Goal: Use online tool/utility: Utilize a website feature to perform a specific function

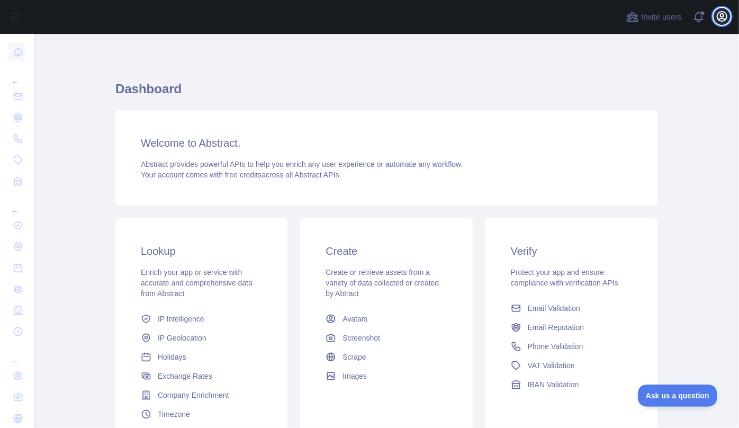
click at [722, 19] on icon "button" at bounding box center [722, 16] width 13 height 13
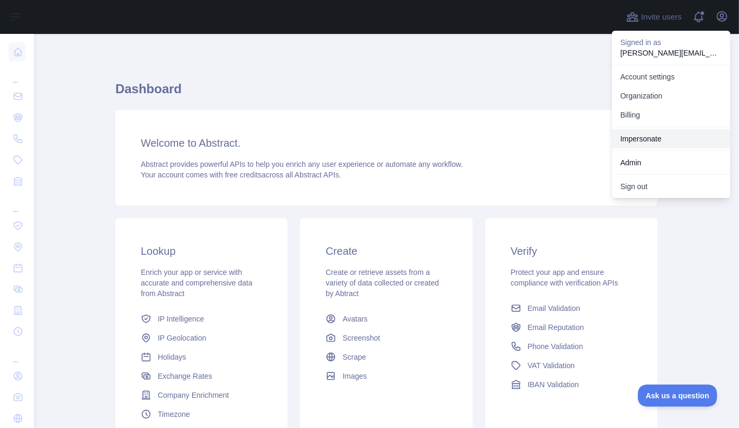
click at [667, 139] on link "Impersonate" at bounding box center [671, 138] width 119 height 19
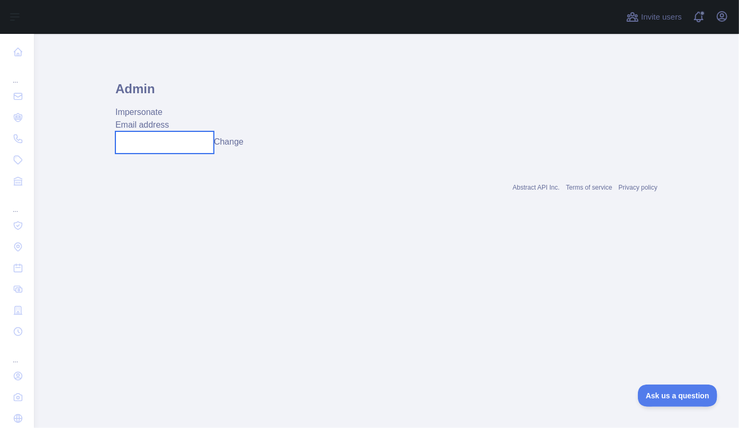
click at [181, 148] on input "text" at bounding box center [164, 142] width 98 height 22
click at [152, 151] on input "text" at bounding box center [164, 142] width 98 height 22
click at [162, 145] on input "text" at bounding box center [164, 142] width 98 height 22
type input "**********"
click at [237, 140] on button "Change" at bounding box center [229, 142] width 30 height 13
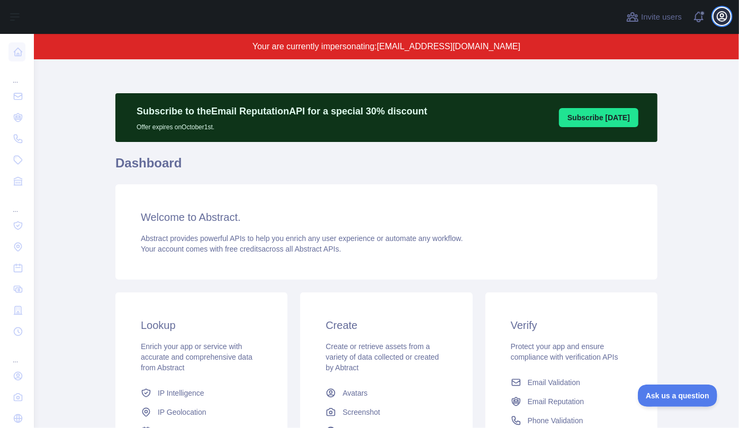
click at [723, 17] on icon "button" at bounding box center [722, 17] width 10 height 10
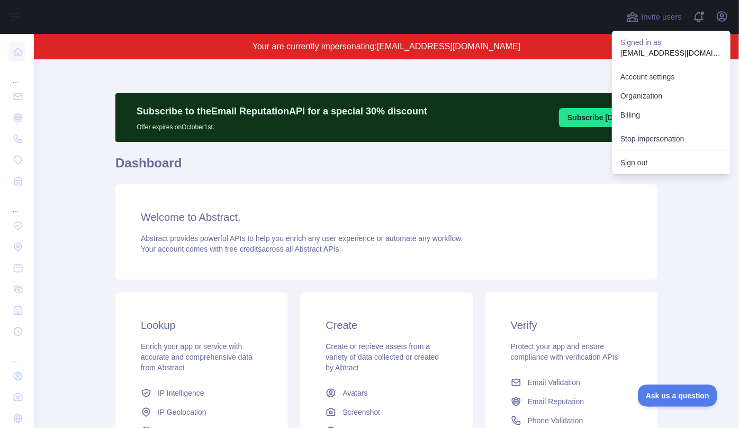
click at [480, 59] on div "Subscribe to the Email Reputation API for a special 30 % discount Offer expires…" at bounding box center [386, 330] width 542 height 542
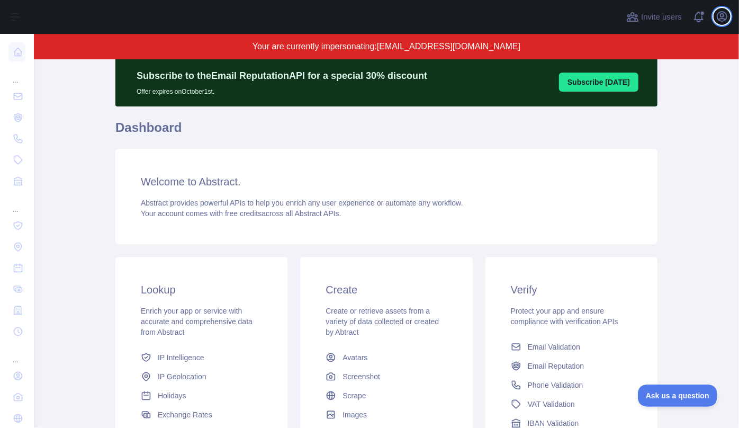
scroll to position [96, 0]
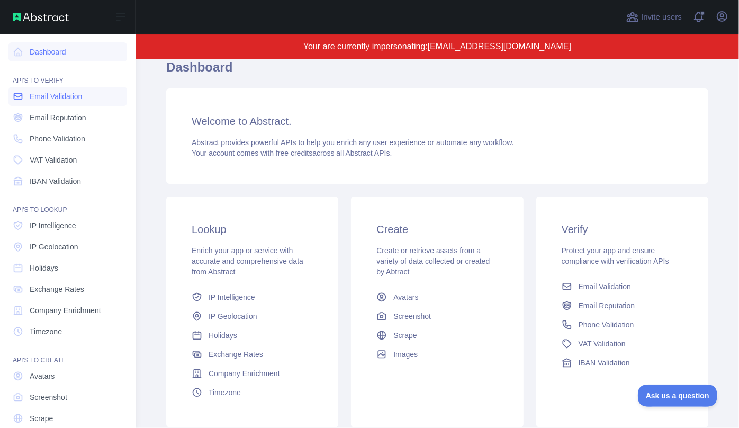
click at [40, 98] on span "Email Validation" at bounding box center [56, 96] width 52 height 11
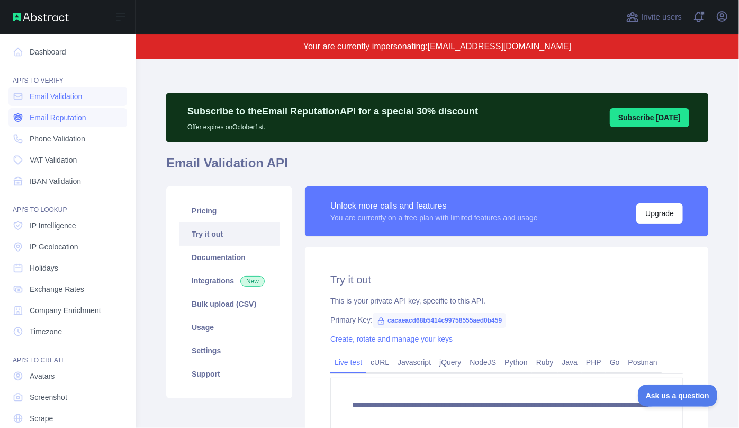
click at [40, 121] on span "Email Reputation" at bounding box center [58, 117] width 57 height 11
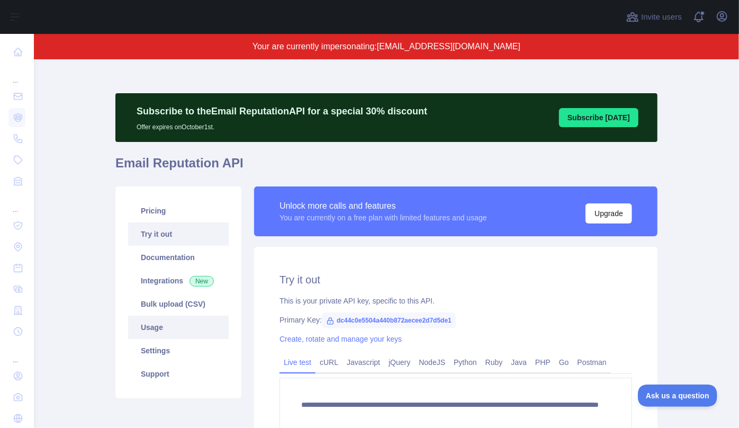
click at [158, 328] on link "Usage" at bounding box center [178, 327] width 101 height 23
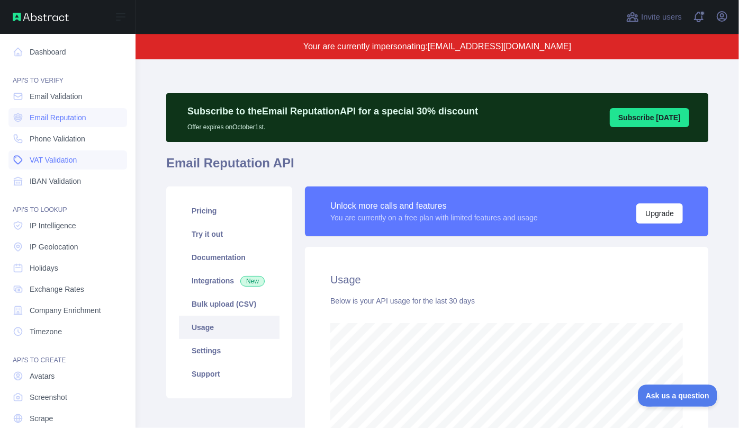
scroll to position [529055, 528827]
click at [53, 230] on span "IP Intelligence" at bounding box center [53, 225] width 47 height 11
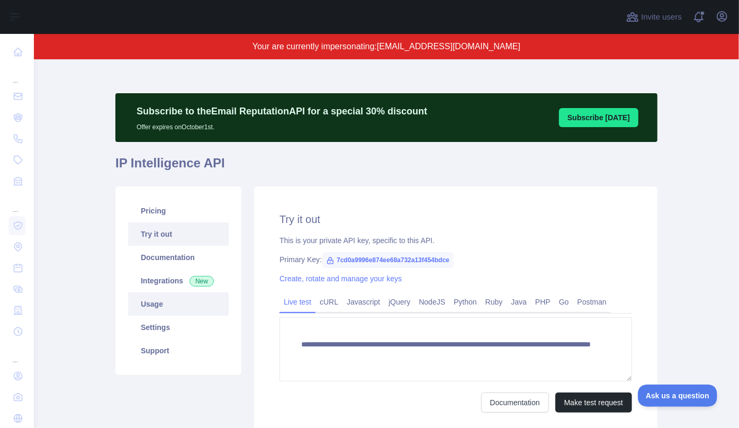
click at [163, 313] on link "Usage" at bounding box center [178, 303] width 101 height 23
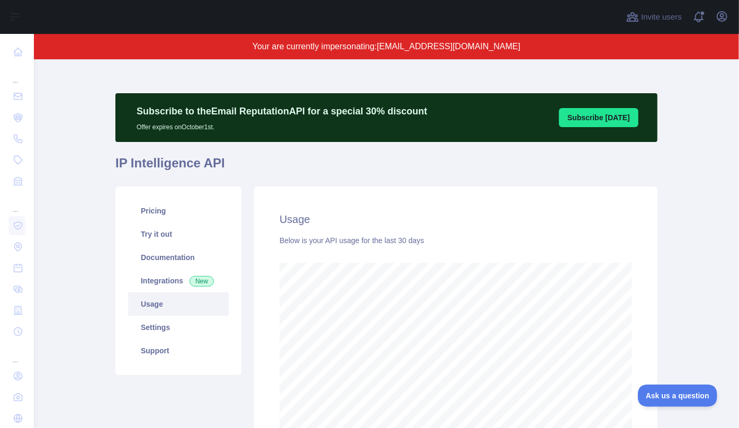
scroll to position [368, 698]
click at [724, 18] on icon "button" at bounding box center [722, 16] width 13 height 13
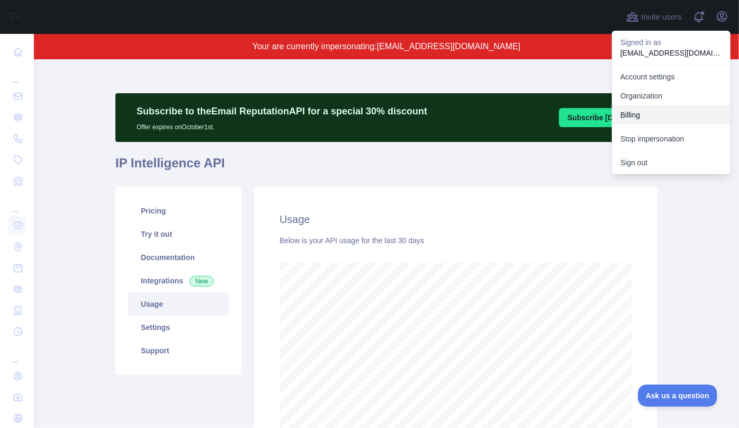
click at [660, 117] on button "Billing" at bounding box center [671, 114] width 119 height 19
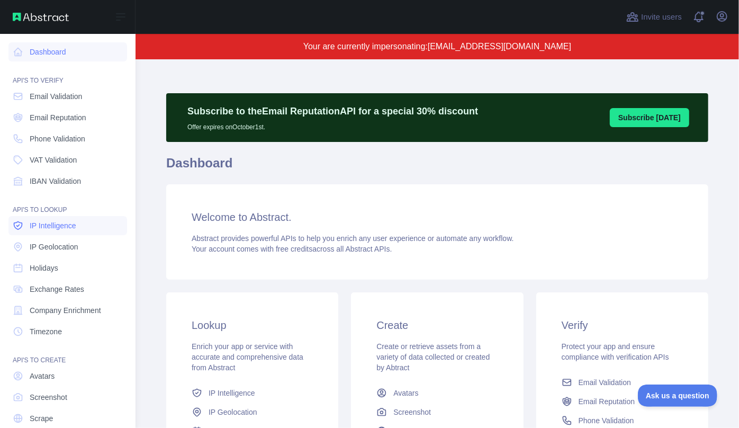
click at [46, 228] on span "IP Intelligence" at bounding box center [53, 225] width 47 height 11
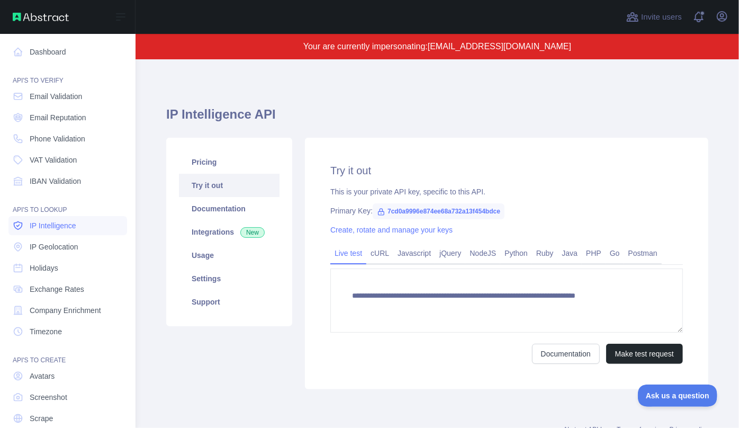
type textarea "**********"
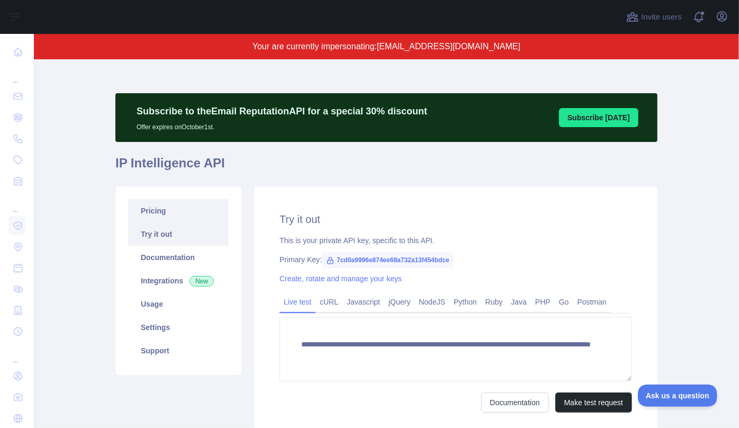
click at [155, 212] on link "Pricing" at bounding box center [178, 210] width 101 height 23
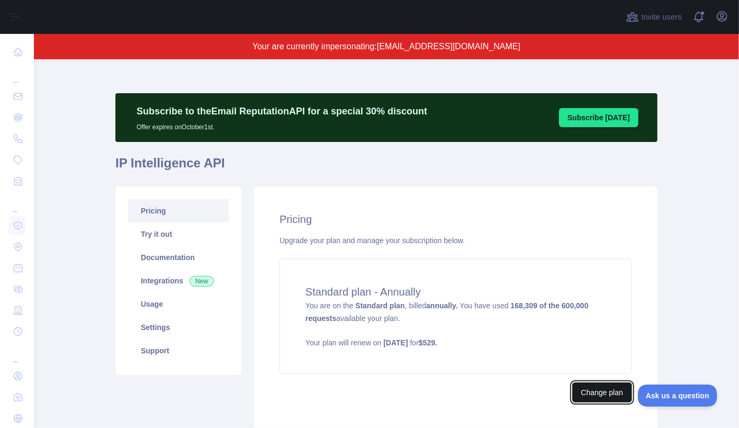
click at [607, 395] on button "Change plan" at bounding box center [602, 392] width 60 height 20
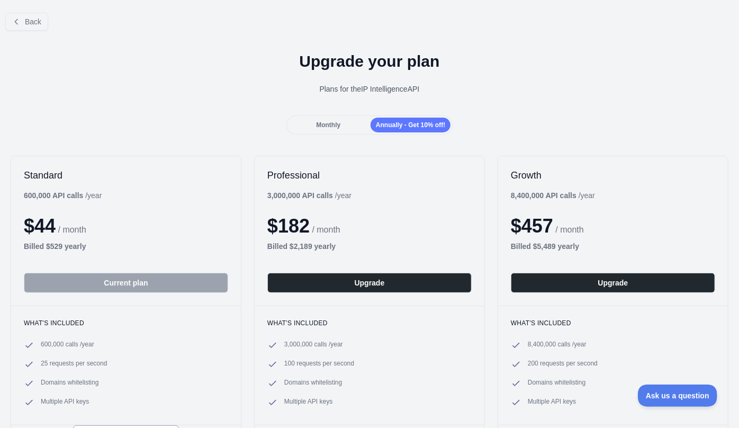
click at [331, 124] on span "Monthly" at bounding box center [328, 124] width 24 height 7
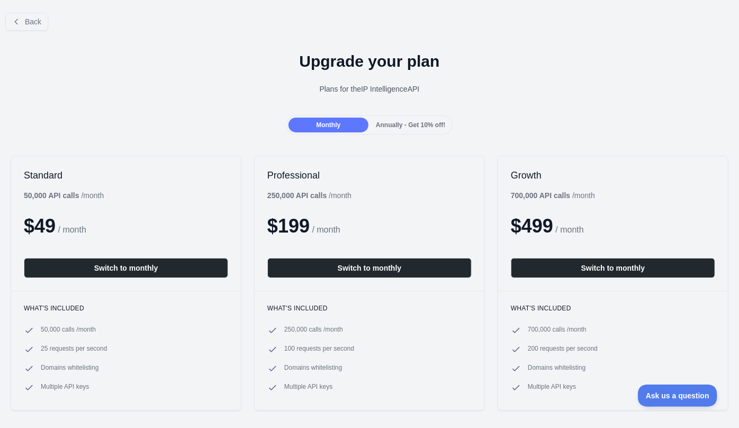
click at [393, 131] on div "Annually - Get 10% off!" at bounding box center [411, 125] width 80 height 15
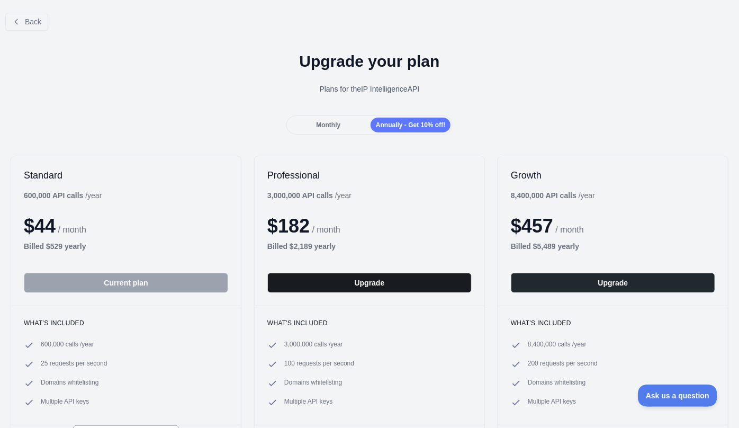
scroll to position [48, 0]
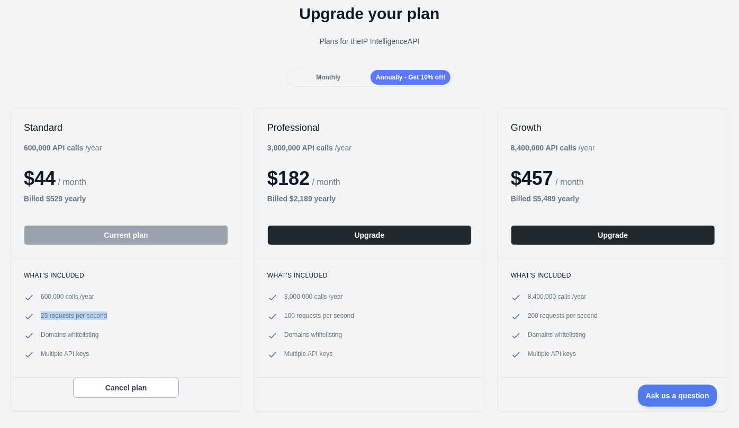
drag, startPoint x: 40, startPoint y: 315, endPoint x: 107, endPoint y: 311, distance: 67.3
click at [107, 311] on li "25 requests per second" at bounding box center [126, 316] width 204 height 11
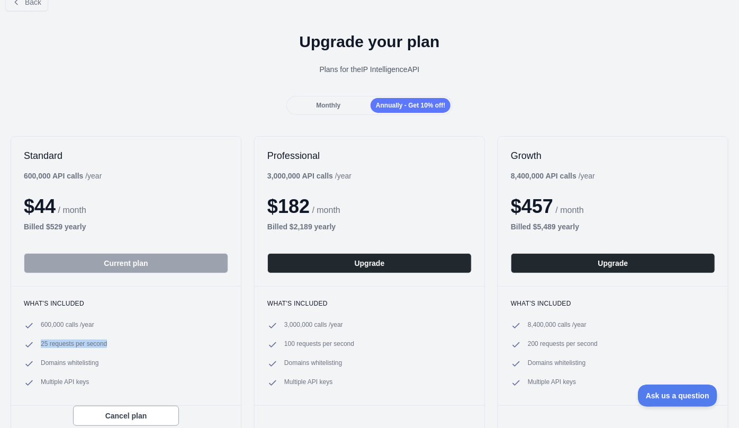
scroll to position [0, 0]
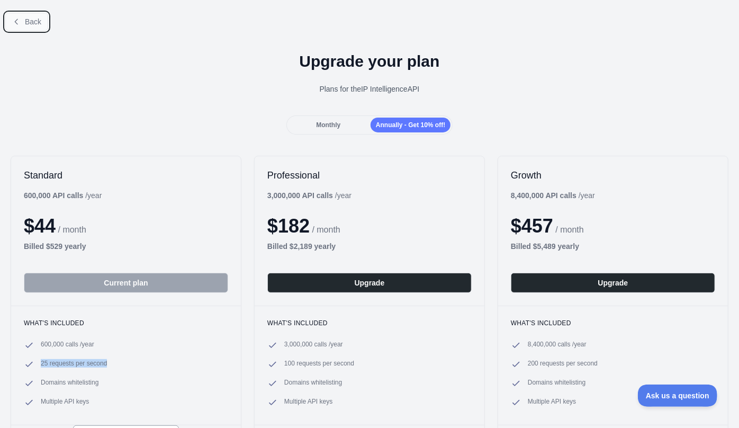
click at [28, 24] on span "Back" at bounding box center [33, 21] width 16 height 8
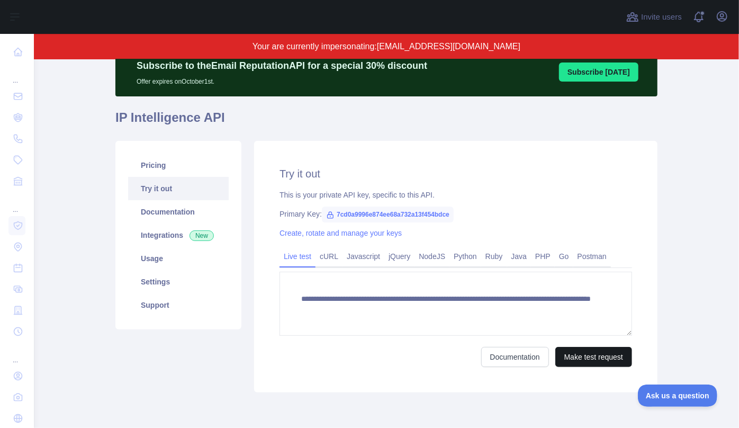
scroll to position [88, 0]
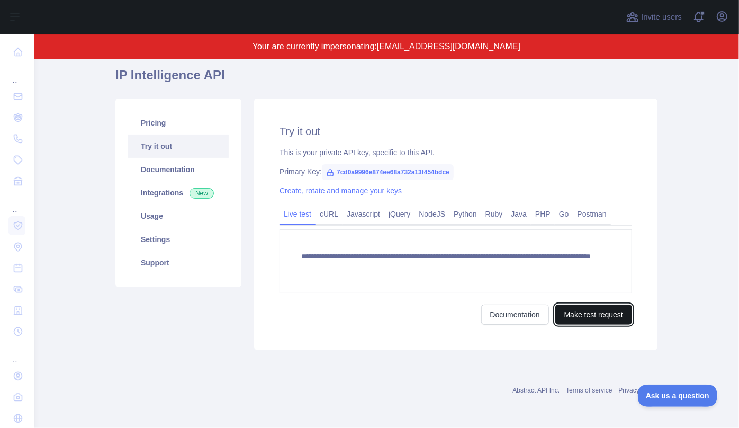
click at [608, 315] on button "Make test request" at bounding box center [593, 314] width 77 height 20
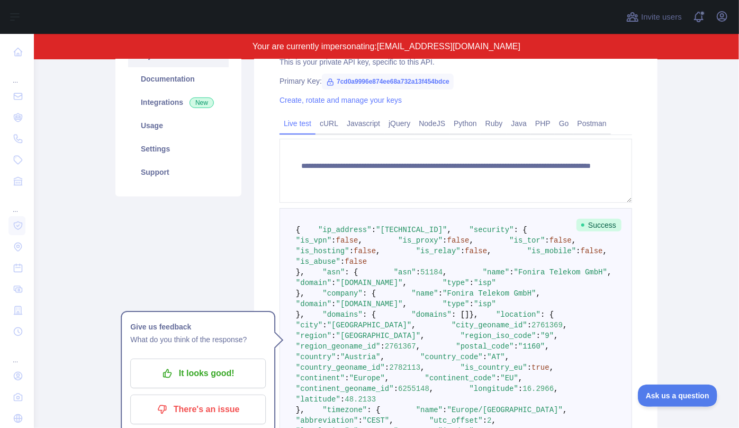
scroll to position [184, 0]
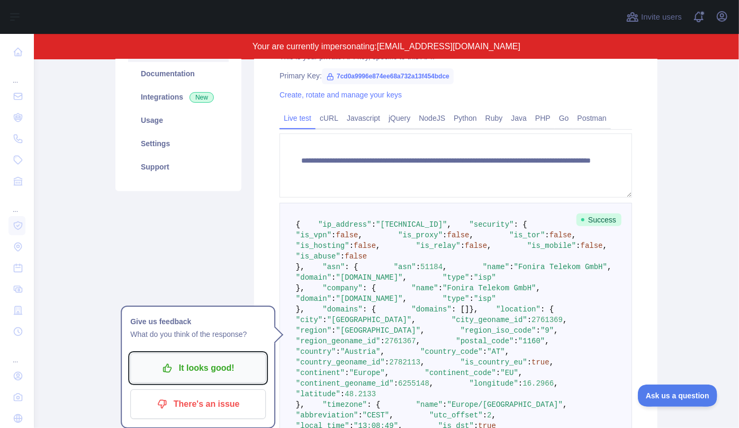
click at [185, 365] on p "It looks good!" at bounding box center [198, 368] width 120 height 18
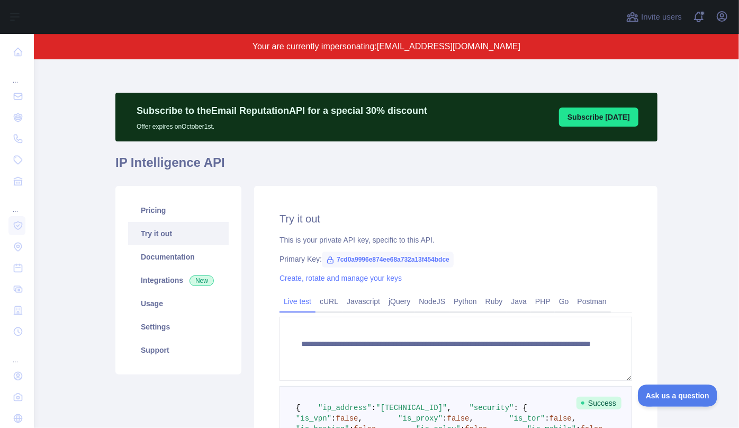
scroll to position [0, 0]
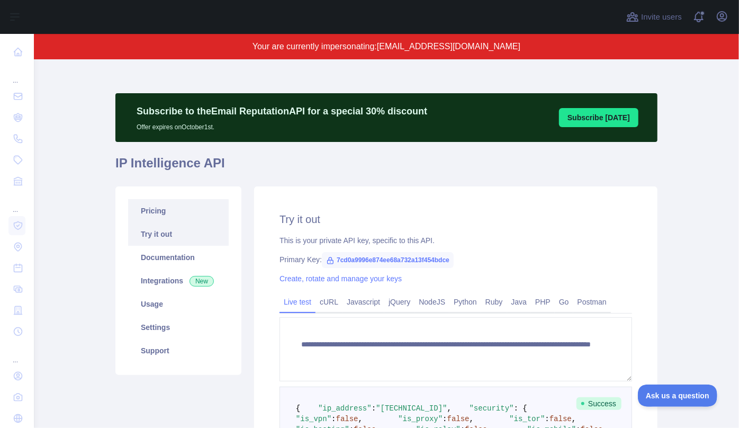
click at [149, 212] on link "Pricing" at bounding box center [178, 210] width 101 height 23
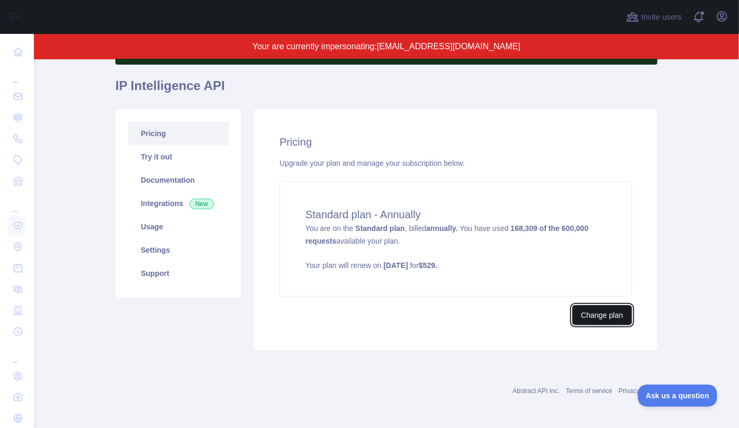
click at [593, 310] on button "Change plan" at bounding box center [602, 315] width 60 height 20
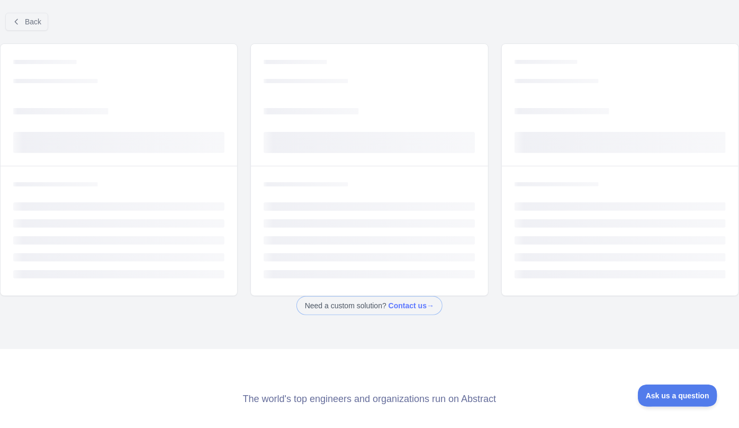
scroll to position [25, 0]
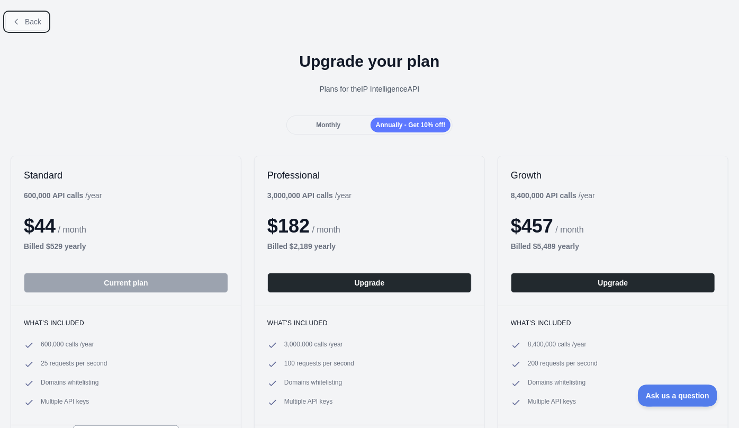
click at [27, 22] on span "Back" at bounding box center [33, 21] width 16 height 8
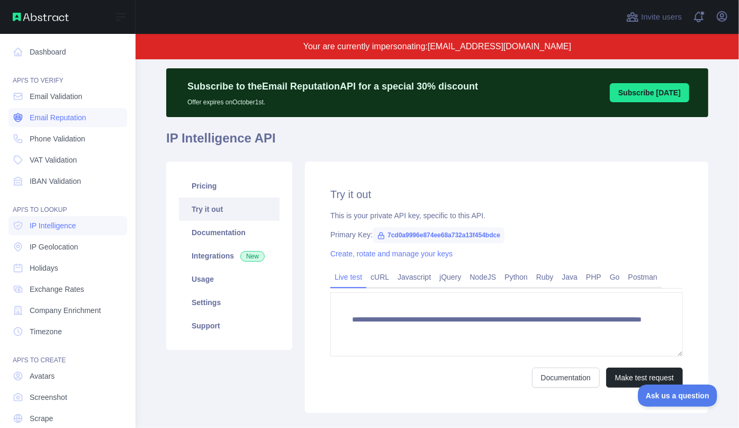
click at [59, 112] on link "Email Reputation" at bounding box center [67, 117] width 119 height 19
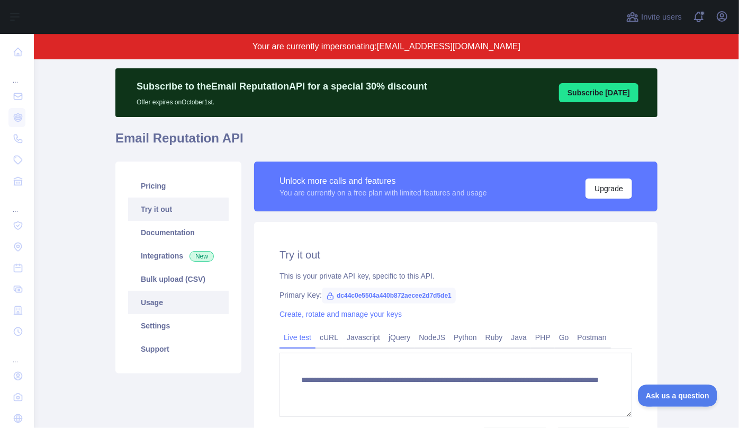
click at [156, 309] on link "Usage" at bounding box center [178, 302] width 101 height 23
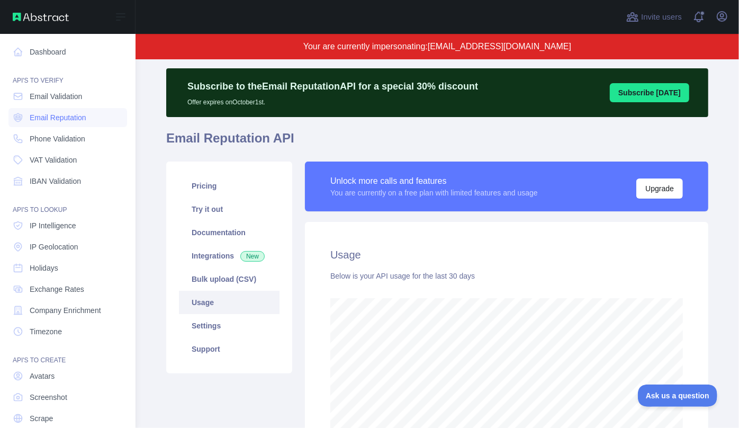
scroll to position [529055, 528827]
click at [57, 94] on span "Email Validation" at bounding box center [56, 96] width 52 height 11
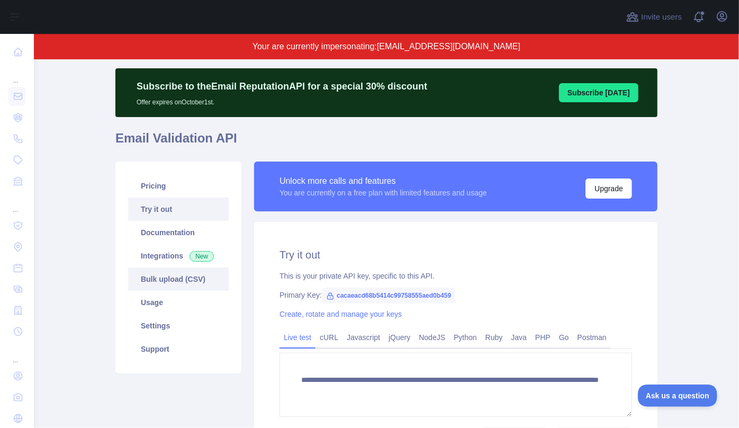
click at [186, 275] on link "Bulk upload (CSV)" at bounding box center [178, 278] width 101 height 23
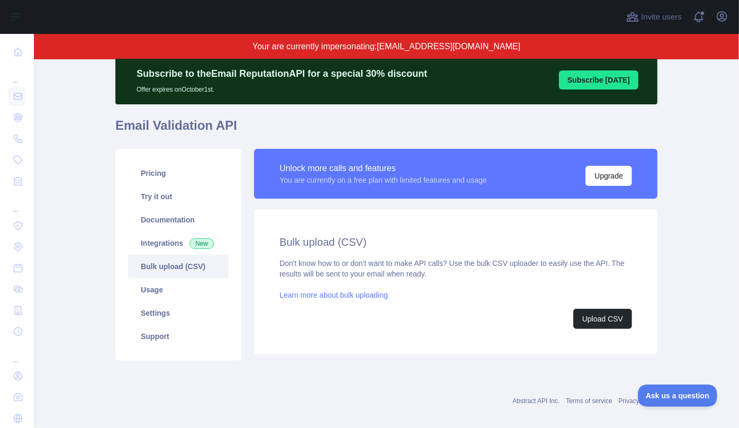
scroll to position [48, 0]
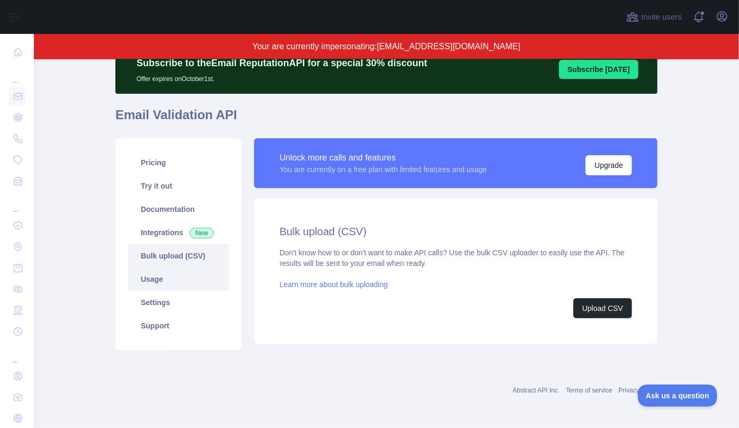
click at [163, 277] on link "Usage" at bounding box center [178, 278] width 101 height 23
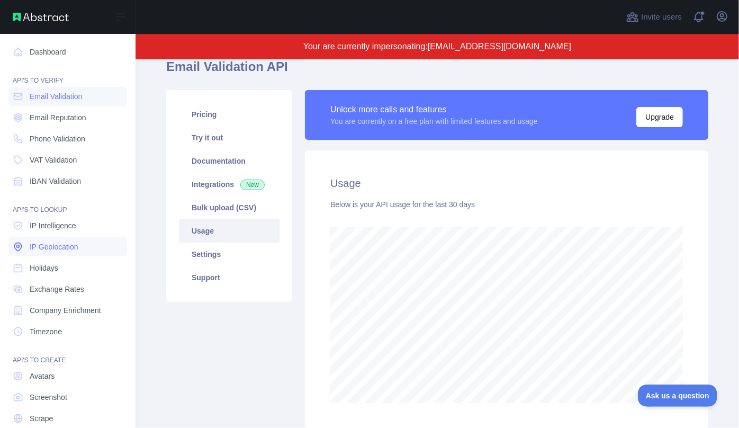
scroll to position [529055, 528827]
click at [51, 226] on span "IP Intelligence" at bounding box center [53, 225] width 47 height 11
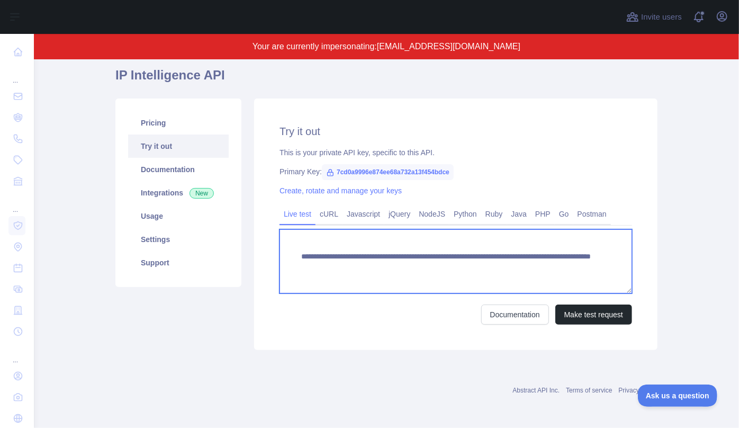
drag, startPoint x: 535, startPoint y: 266, endPoint x: 497, endPoint y: 269, distance: 38.3
click at [497, 269] on textarea "**********" at bounding box center [456, 261] width 353 height 64
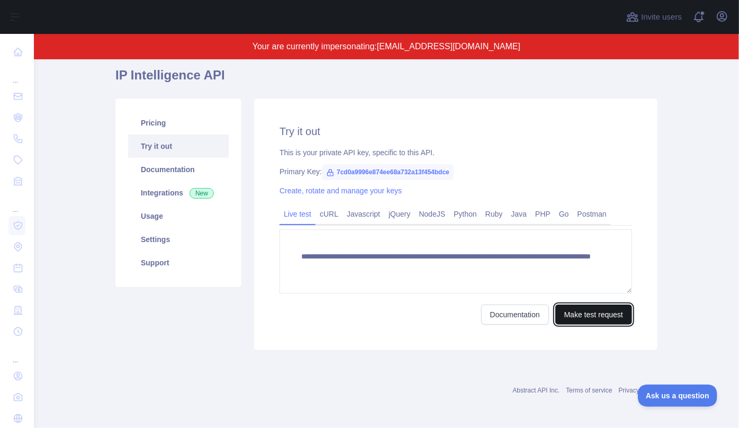
click at [584, 310] on button "Make test request" at bounding box center [593, 314] width 77 height 20
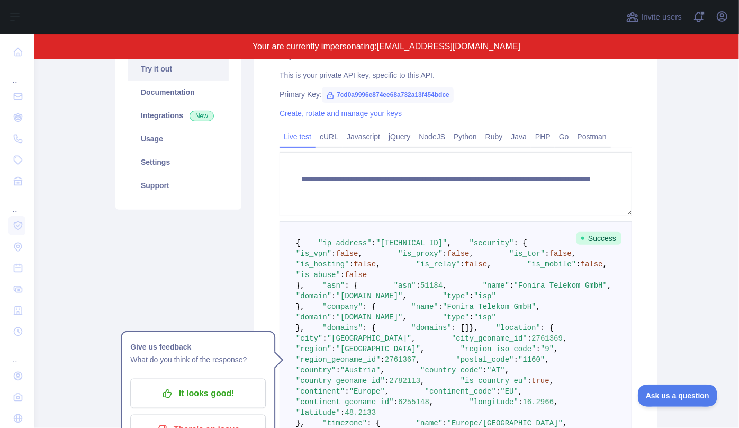
scroll to position [232, 0]
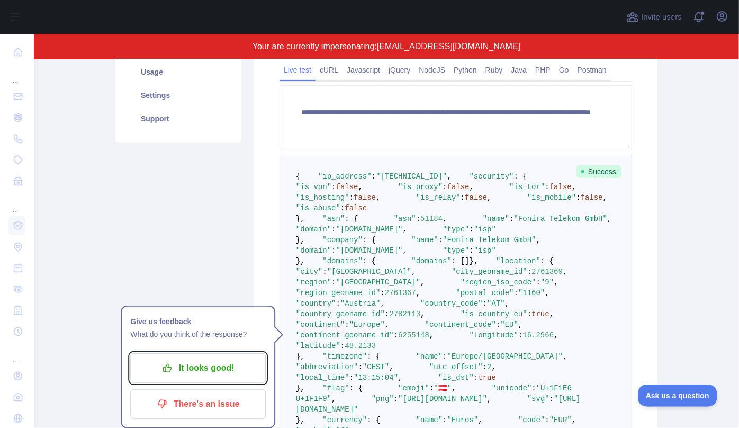
click at [208, 363] on p "It looks good!" at bounding box center [198, 368] width 120 height 18
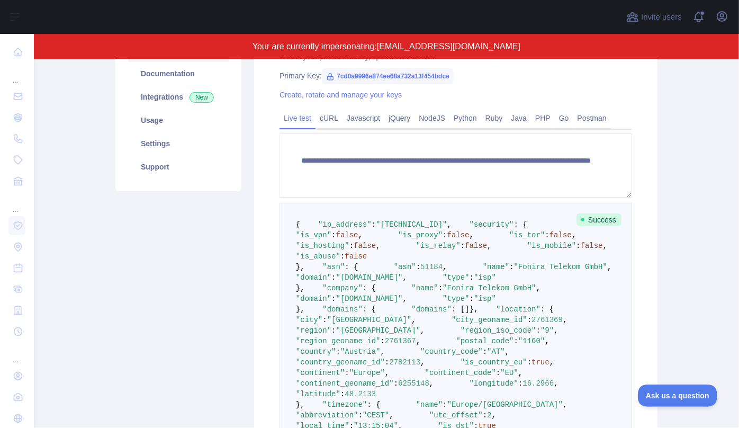
scroll to position [136, 0]
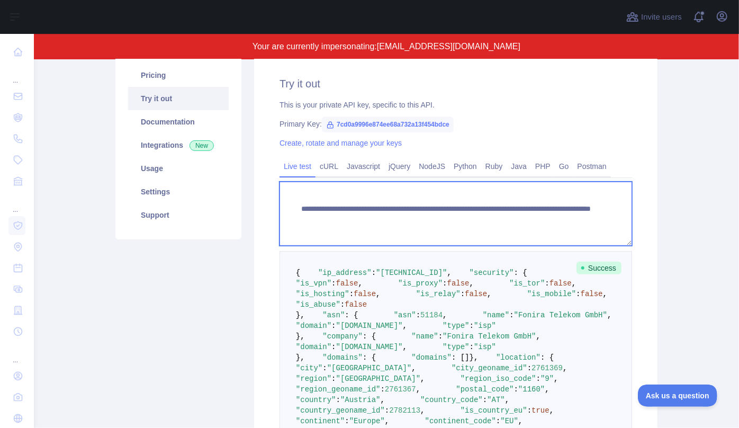
click at [550, 221] on textarea "**********" at bounding box center [456, 214] width 353 height 64
paste textarea "**********"
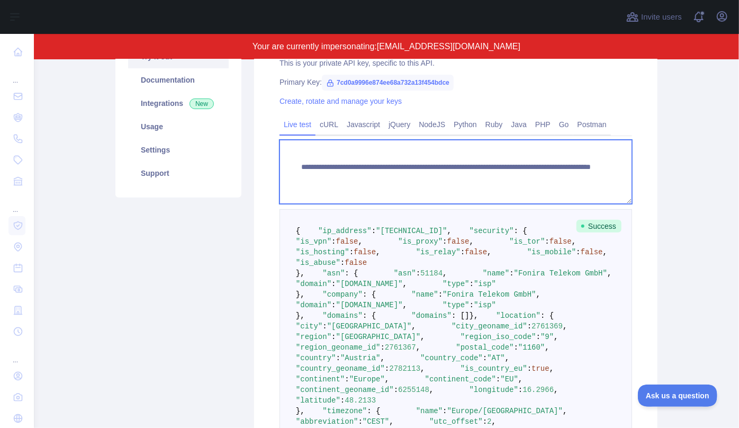
scroll to position [232, 0]
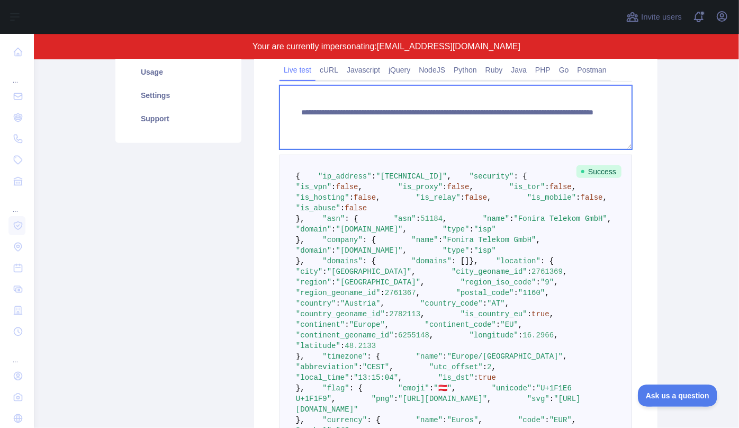
click at [553, 124] on textarea "**********" at bounding box center [456, 117] width 353 height 64
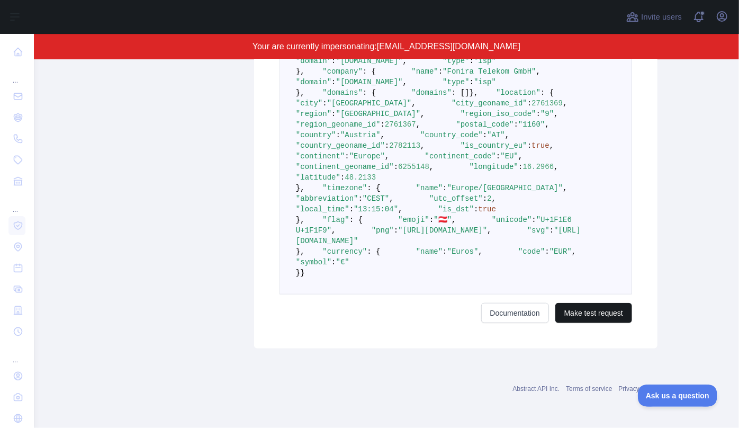
type textarea "**********"
click at [595, 316] on button "Make test request" at bounding box center [593, 313] width 77 height 20
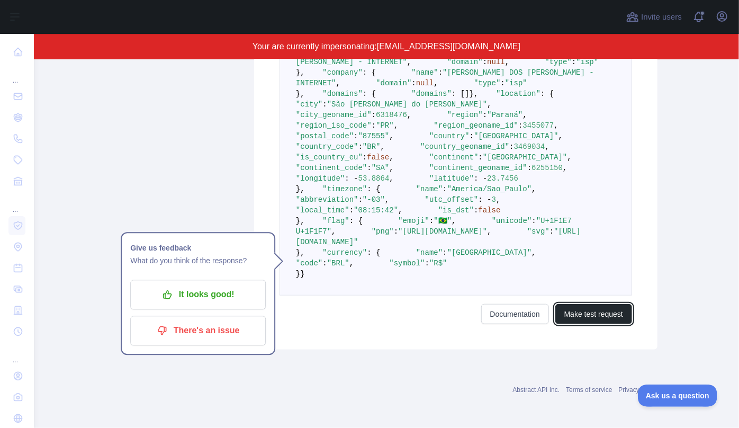
scroll to position [528, 0]
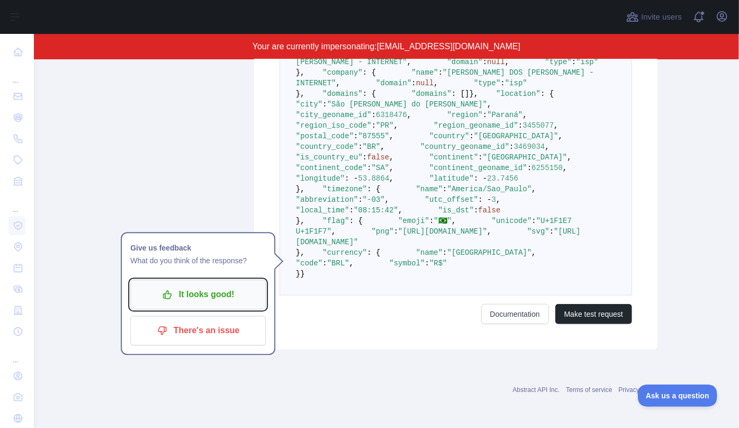
click at [192, 286] on p "It looks good!" at bounding box center [198, 295] width 120 height 18
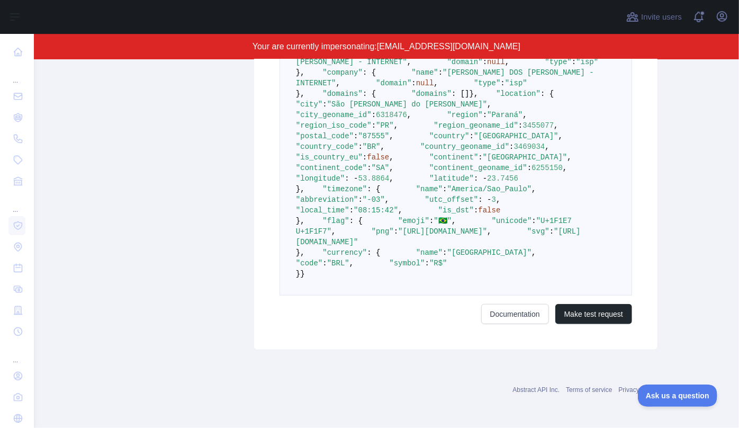
scroll to position [513, 0]
drag, startPoint x: 360, startPoint y: 171, endPoint x: 454, endPoint y: 168, distance: 93.7
click at [454, 109] on span ""São [PERSON_NAME] do [PERSON_NAME]"" at bounding box center [407, 104] width 160 height 8
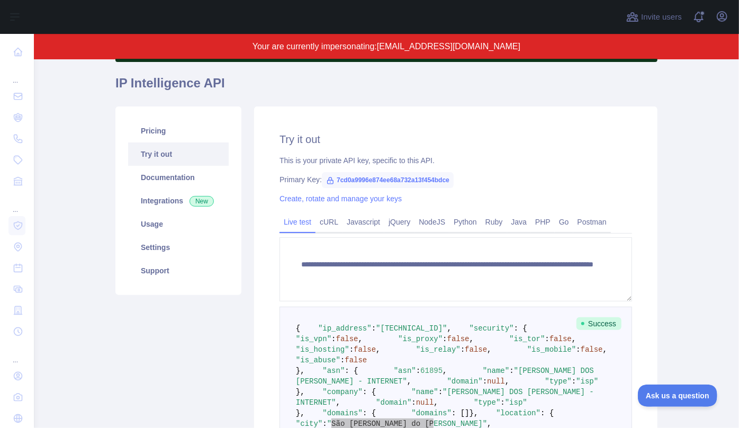
scroll to position [128, 0]
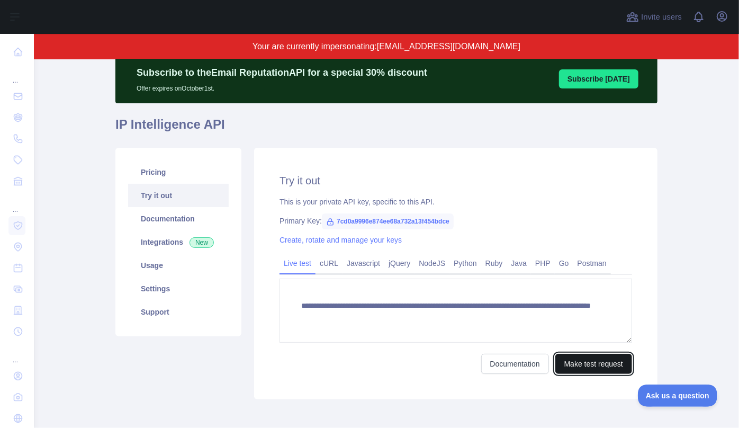
click at [588, 362] on button "Make test request" at bounding box center [593, 364] width 77 height 20
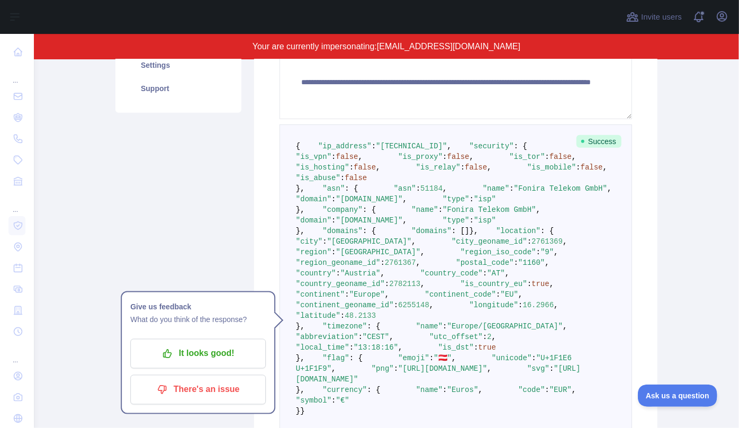
scroll to position [277, 0]
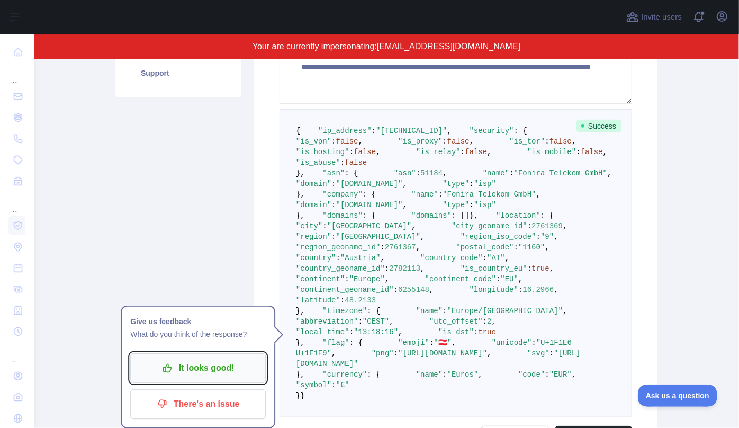
click at [209, 365] on p "It looks good!" at bounding box center [198, 368] width 120 height 18
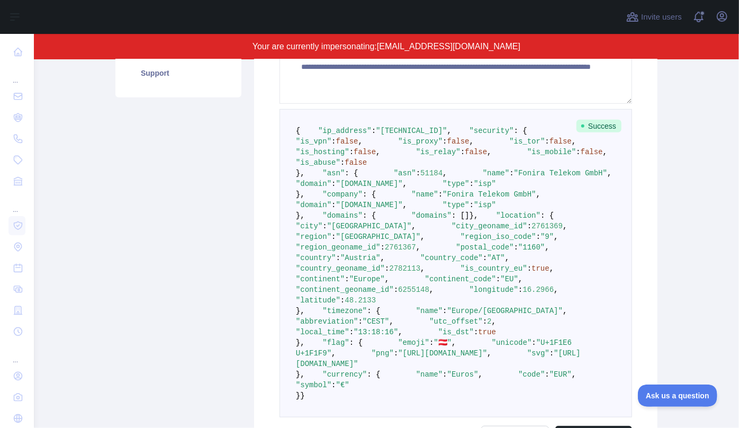
scroll to position [182, 0]
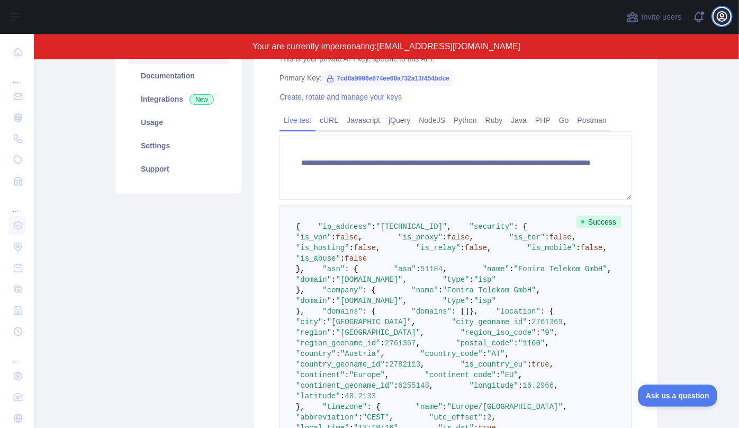
click at [718, 17] on icon "button" at bounding box center [722, 16] width 13 height 13
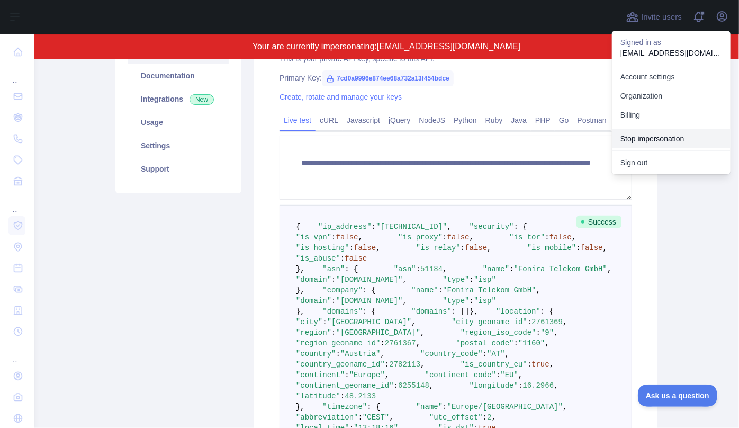
click at [650, 133] on button "Stop impersonation" at bounding box center [671, 138] width 119 height 19
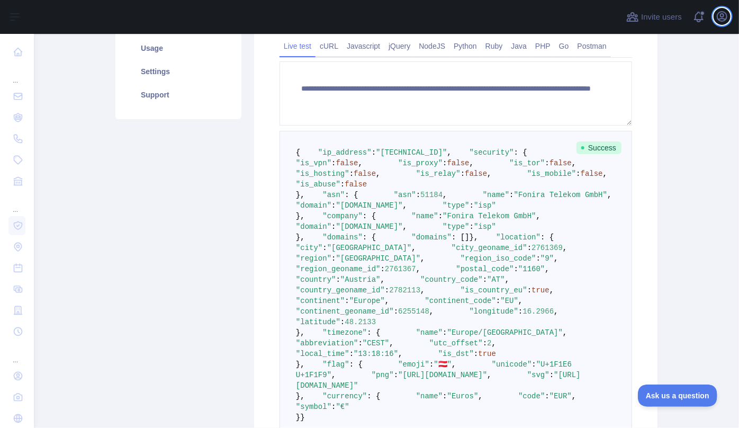
scroll to position [132, 0]
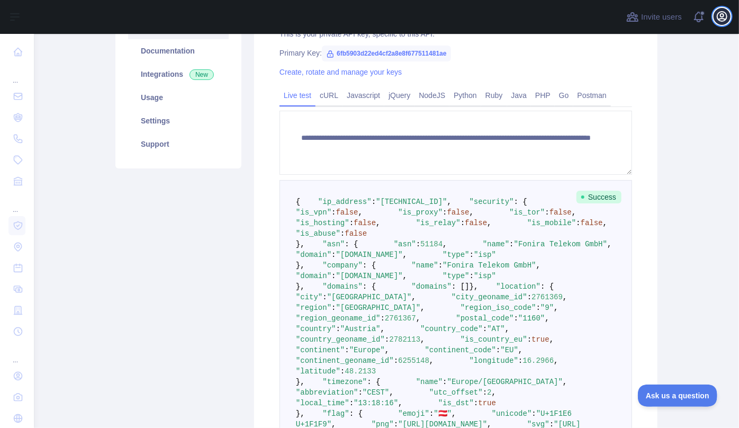
click at [721, 17] on icon "button" at bounding box center [722, 17] width 10 height 10
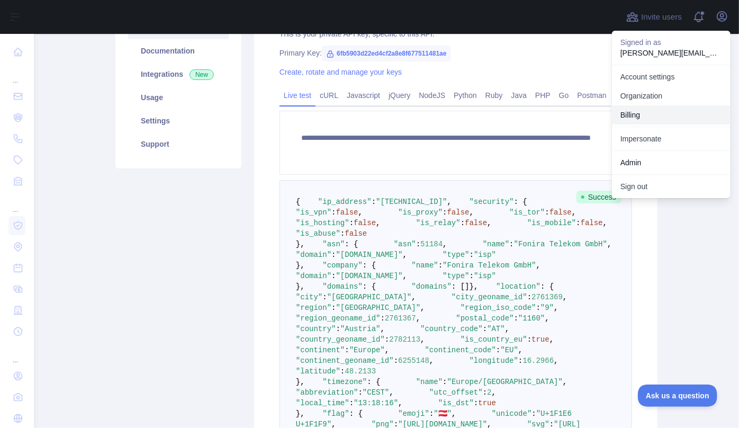
click at [660, 139] on link "Impersonate" at bounding box center [671, 138] width 119 height 19
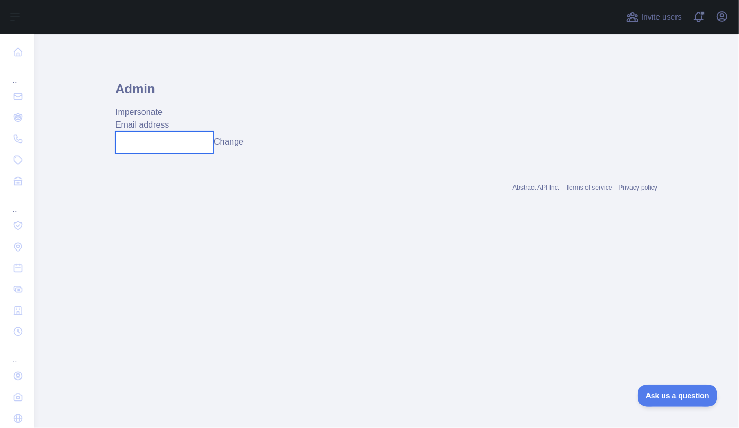
click at [151, 134] on input "text" at bounding box center [164, 142] width 98 height 22
type input "**********"
click at [242, 145] on button "Change" at bounding box center [229, 142] width 30 height 13
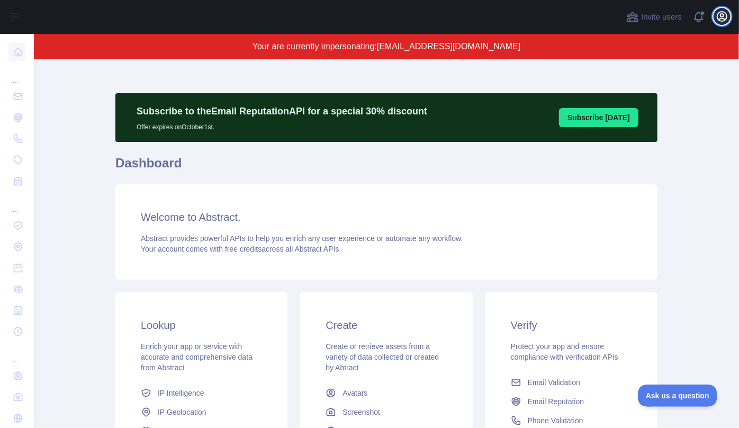
click at [718, 15] on icon "button" at bounding box center [722, 16] width 13 height 13
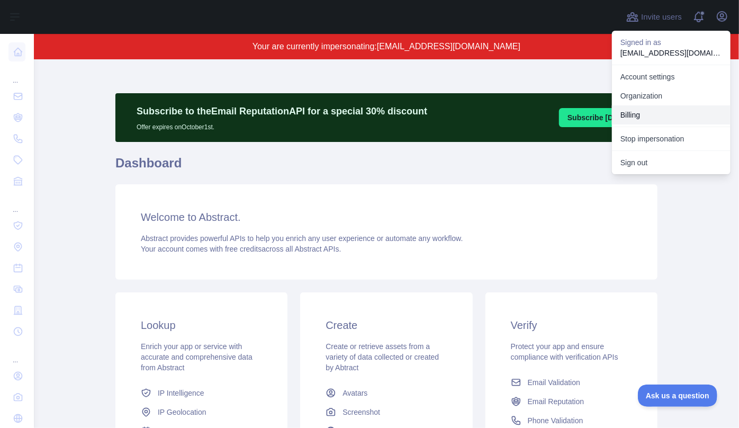
click at [634, 112] on button "Billing" at bounding box center [671, 114] width 119 height 19
